Goal: Navigation & Orientation: Find specific page/section

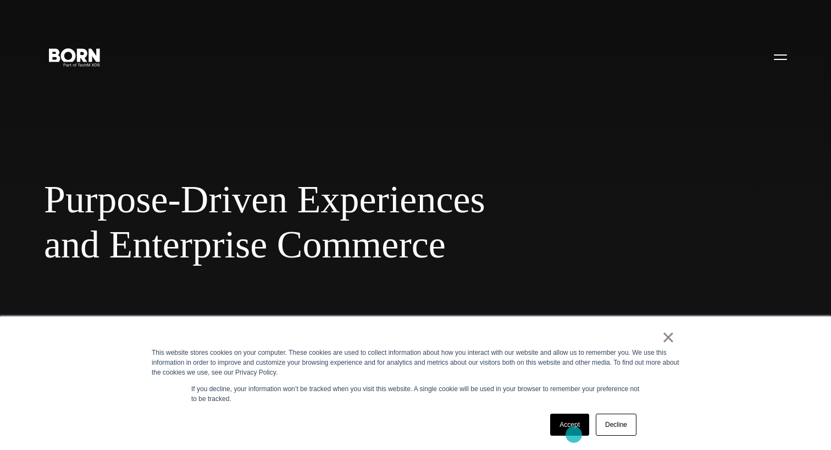
click at [574, 434] on link "Accept" at bounding box center [569, 424] width 39 height 22
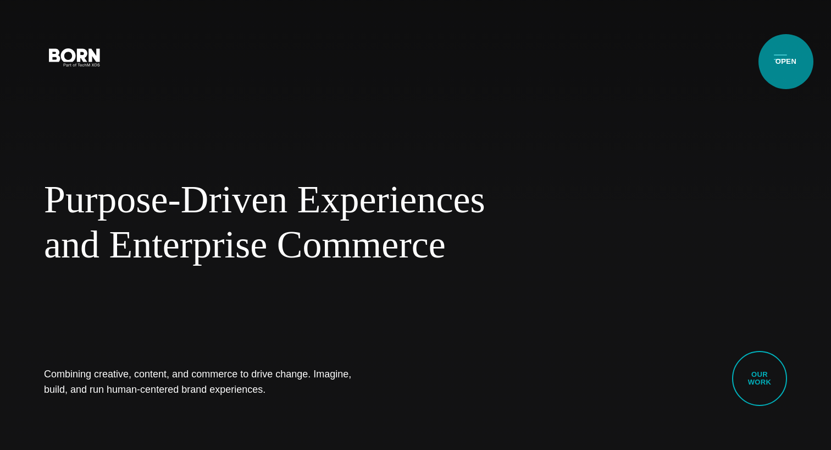
click at [786, 62] on button "Primary Menu" at bounding box center [780, 56] width 26 height 23
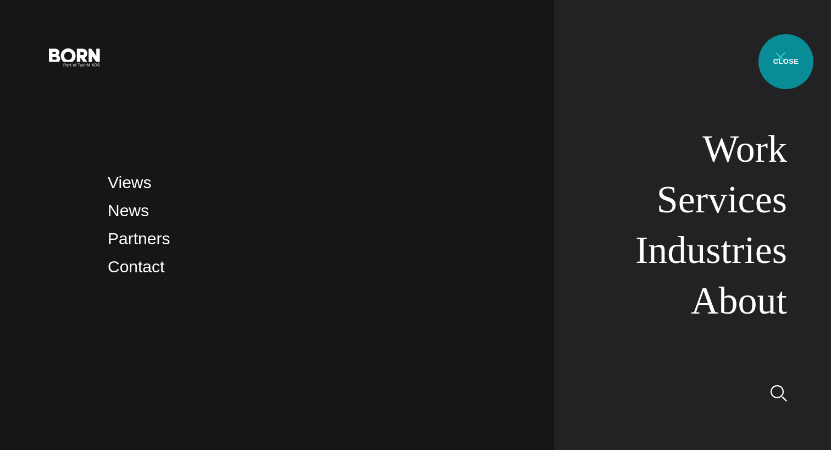
click at [786, 62] on button "Primary Menu" at bounding box center [780, 56] width 26 height 23
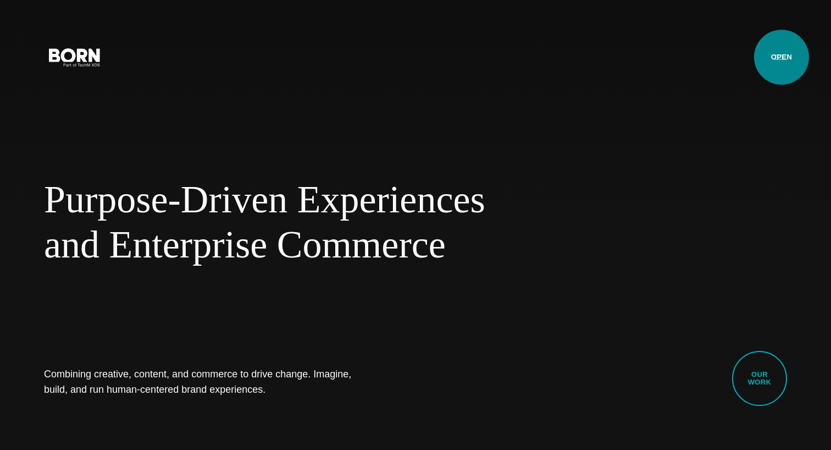
click at [782, 57] on button "Primary Menu" at bounding box center [780, 56] width 26 height 23
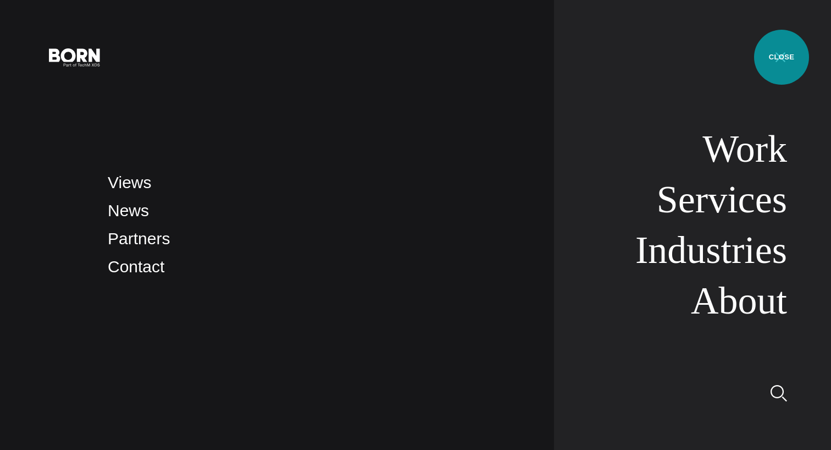
click at [782, 57] on button "Primary Menu" at bounding box center [780, 56] width 26 height 23
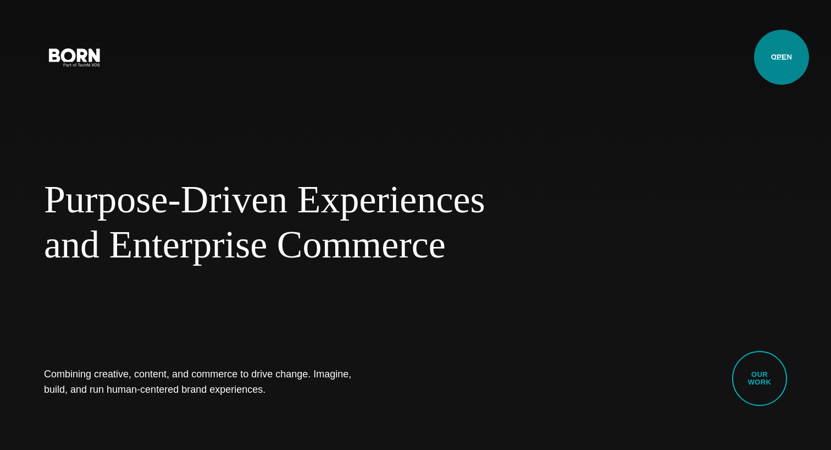
click at [782, 57] on button "Primary Menu" at bounding box center [780, 56] width 26 height 23
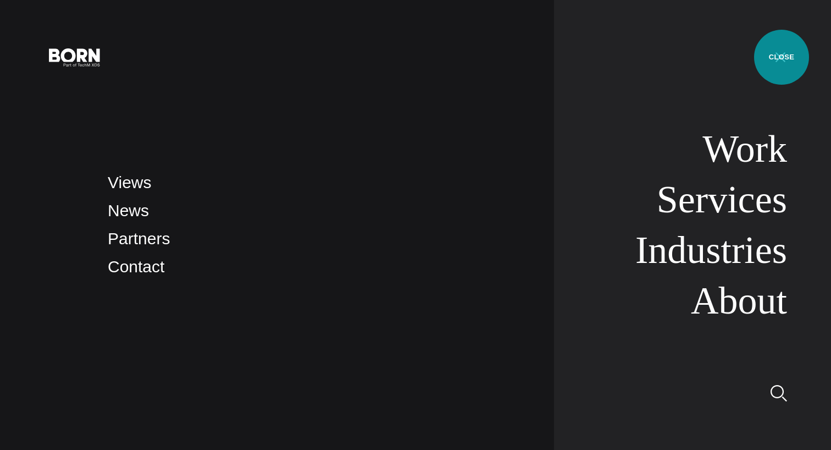
click at [782, 57] on button "Primary Menu" at bounding box center [780, 56] width 26 height 23
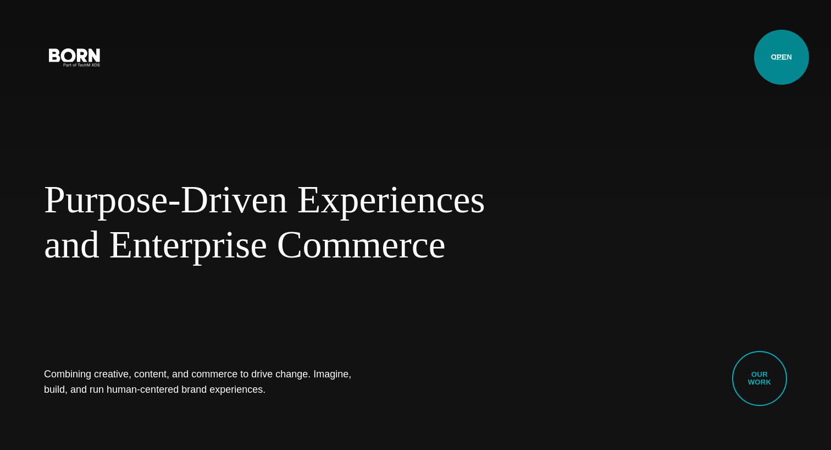
click at [782, 57] on button "Primary Menu" at bounding box center [780, 56] width 26 height 23
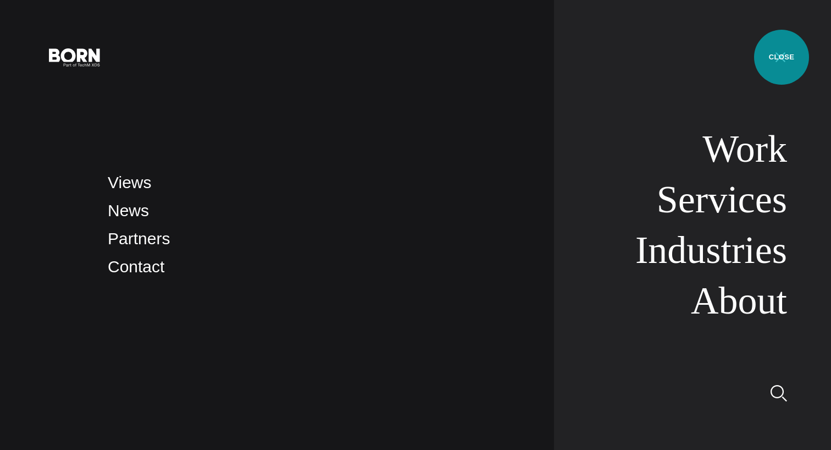
click at [782, 57] on button "Primary Menu" at bounding box center [780, 56] width 26 height 23
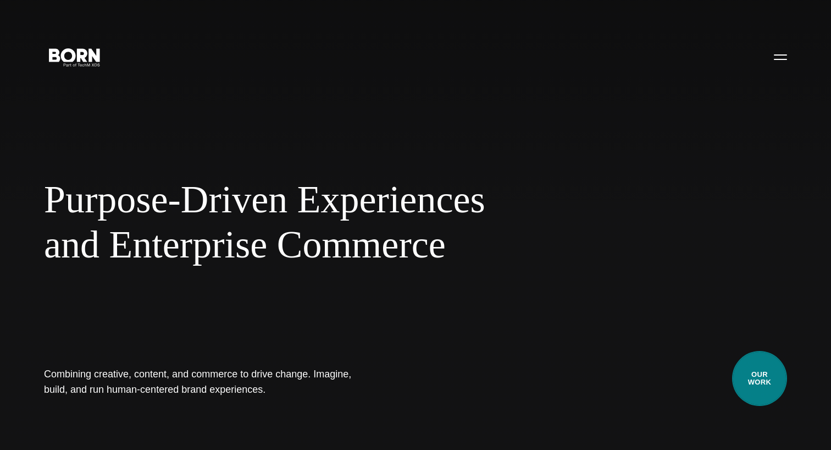
click at [755, 370] on link "Our Work" at bounding box center [759, 378] width 55 height 55
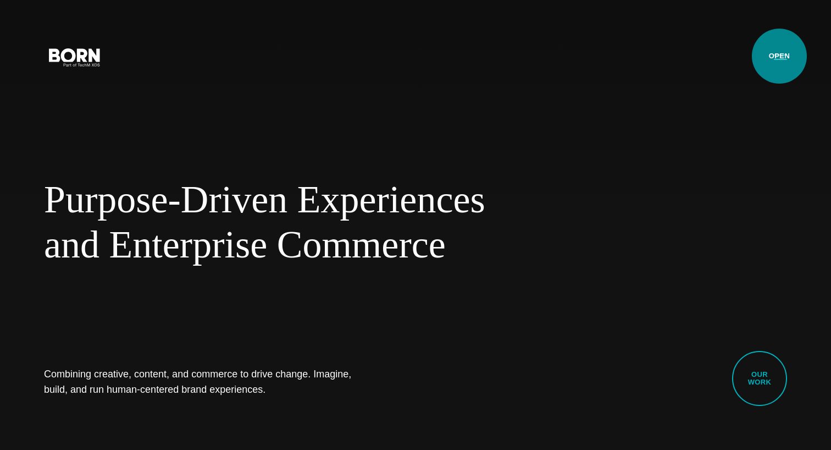
click at [779, 57] on button "Primary Menu" at bounding box center [780, 56] width 26 height 23
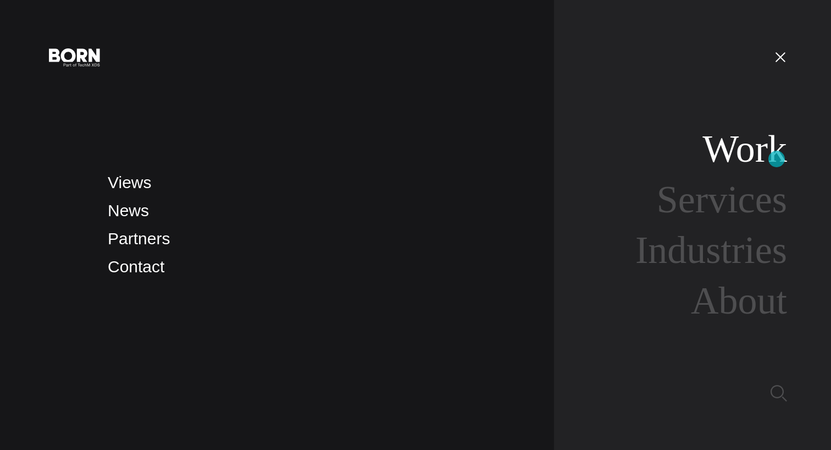
click at [777, 159] on link "Work" at bounding box center [744, 149] width 85 height 42
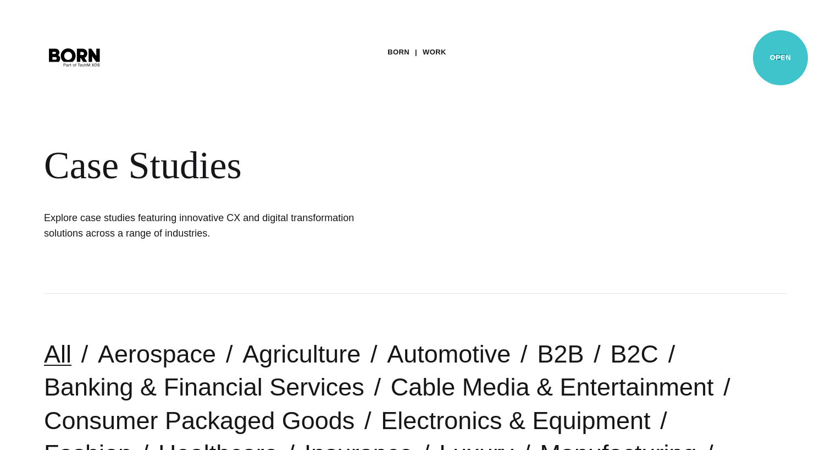
click at [780, 58] on button "Primary Menu" at bounding box center [780, 56] width 26 height 23
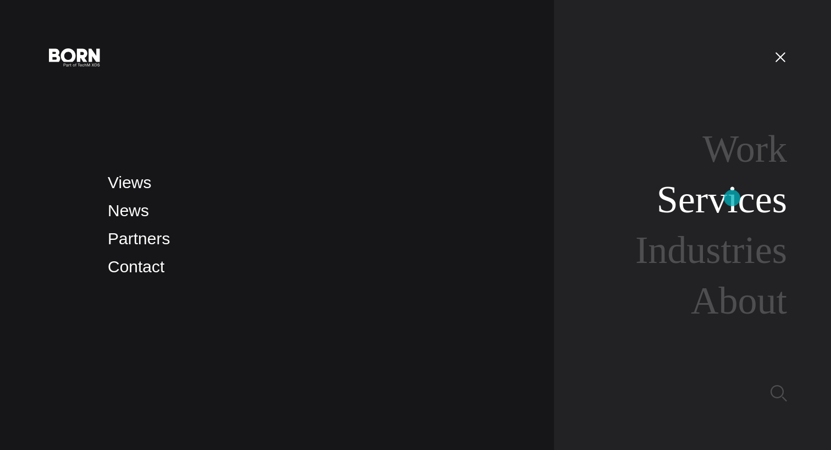
click at [732, 198] on link "Services" at bounding box center [722, 199] width 130 height 42
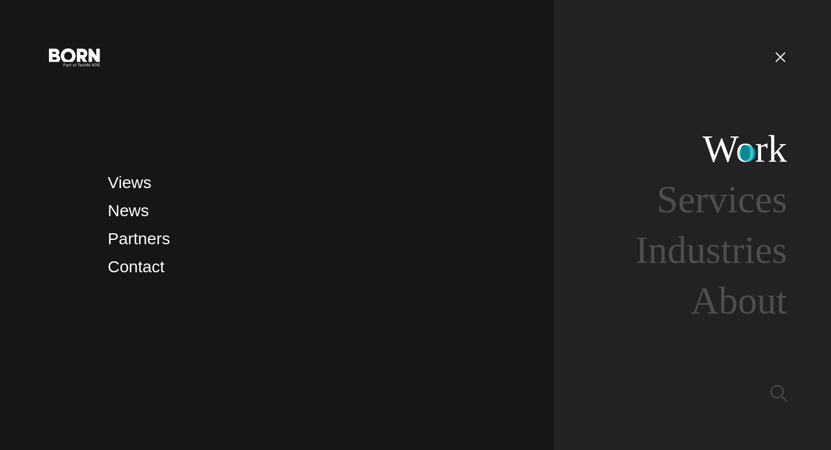
click at [747, 153] on link "Work" at bounding box center [744, 149] width 85 height 42
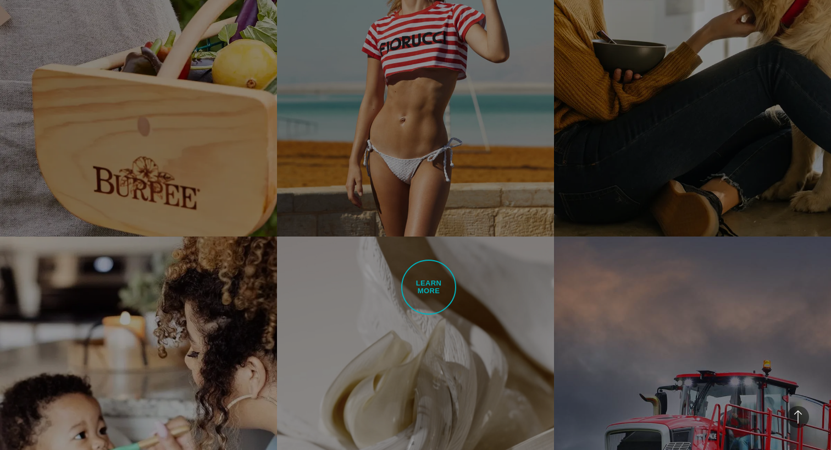
scroll to position [2239, 0]
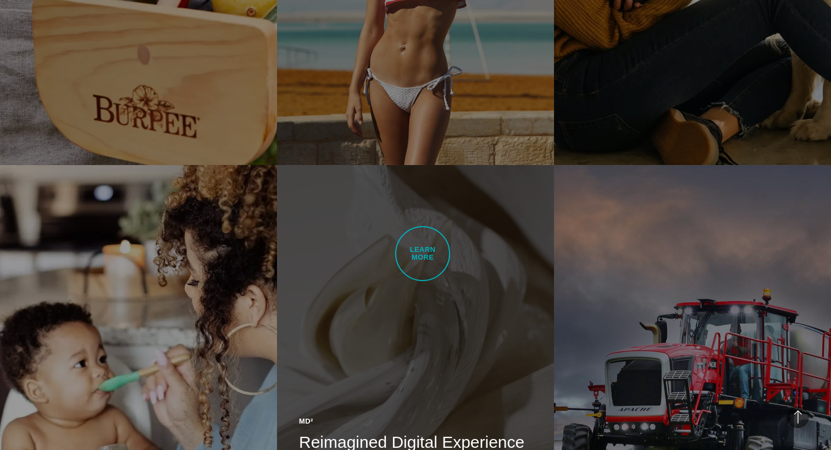
click at [423, 253] on link "MD² Reimagined Digital Experience & Visual Brand Identity BORN designed a digit…" at bounding box center [415, 383] width 277 height 436
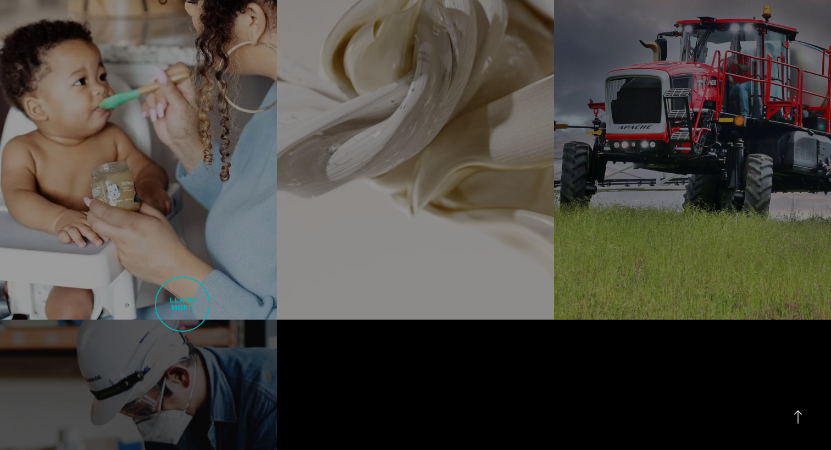
scroll to position [2395, 0]
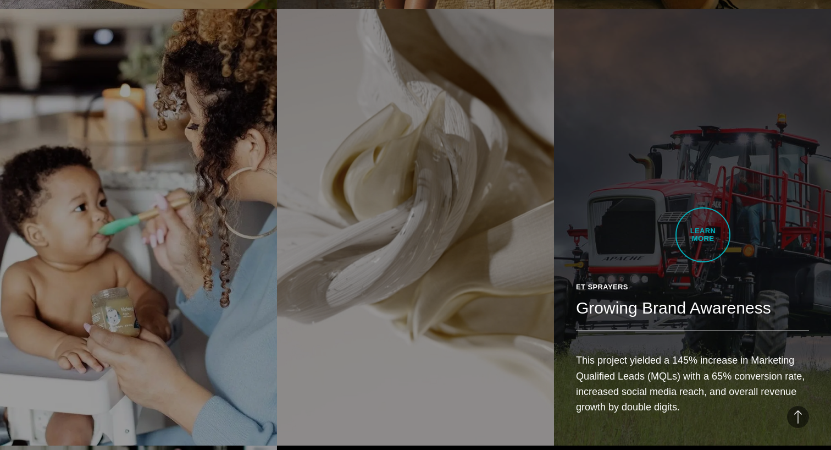
click at [703, 235] on link "ET Sprayers Growing Brand Awareness This project yielded a 145% increase in Mar…" at bounding box center [692, 227] width 277 height 436
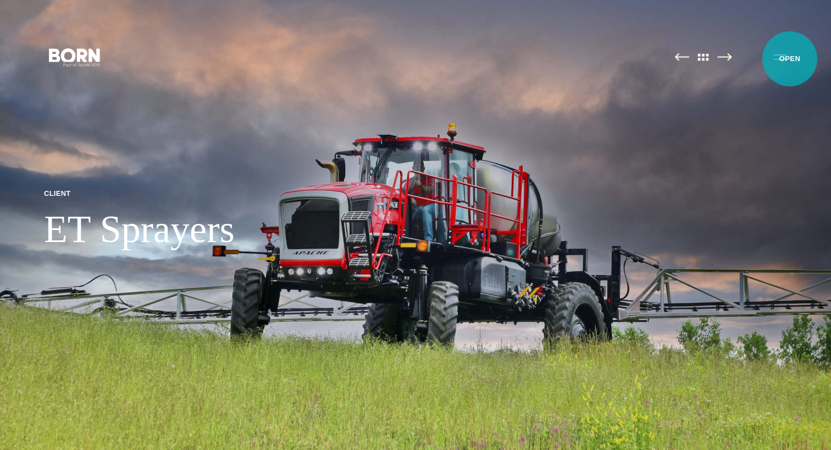
click at [790, 59] on button "Primary Menu" at bounding box center [780, 56] width 26 height 23
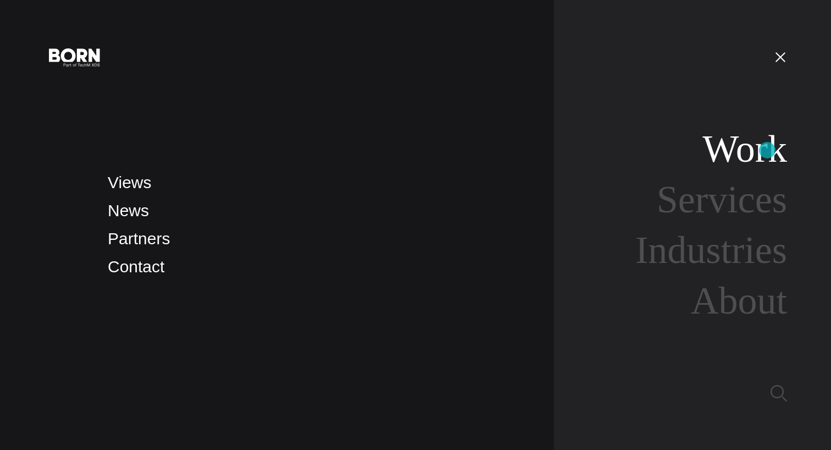
click at [767, 150] on link "Work" at bounding box center [744, 149] width 85 height 42
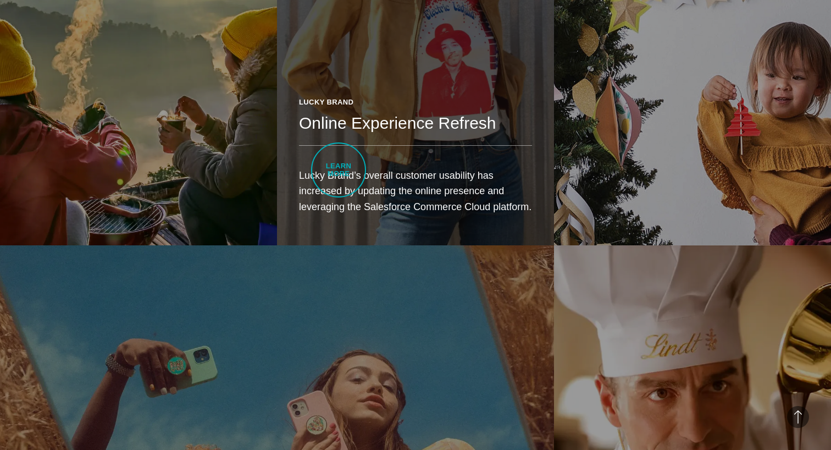
scroll to position [1288, 0]
